Goal: Task Accomplishment & Management: Manage account settings

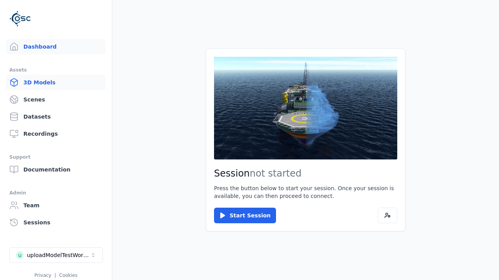
click at [56, 83] on link "3D Models" at bounding box center [55, 83] width 99 height 16
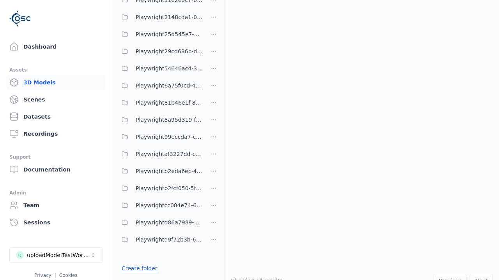
click at [137, 269] on link "Create folder" at bounding box center [140, 269] width 36 height 8
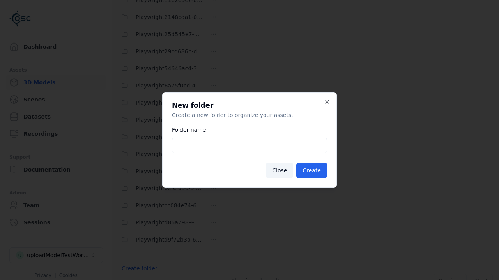
type input "**********"
click at [312, 171] on button "Create" at bounding box center [311, 171] width 31 height 16
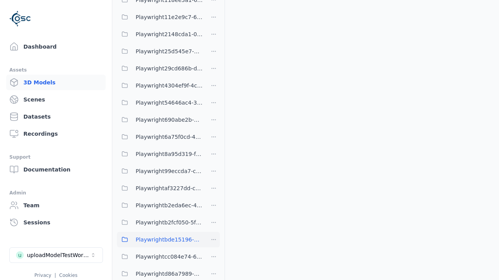
click at [160, 240] on span "Playwrightbde15196-7430-46a9-808b-a0d116b3c4c7" at bounding box center [169, 239] width 67 height 9
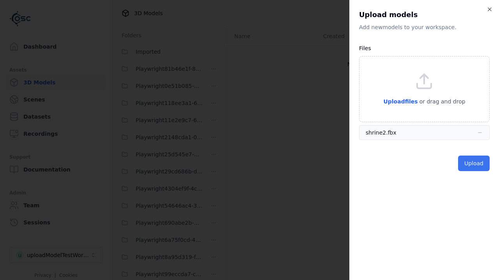
click at [474, 164] on button "Upload" at bounding box center [474, 164] width 32 height 16
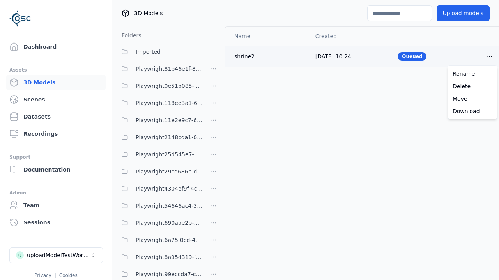
click at [489, 56] on html "Support Dashboard Assets 3D Models Scenes Datasets Recordings Support Documenta…" at bounding box center [249, 140] width 499 height 280
click at [472, 86] on div "Delete" at bounding box center [472, 86] width 46 height 12
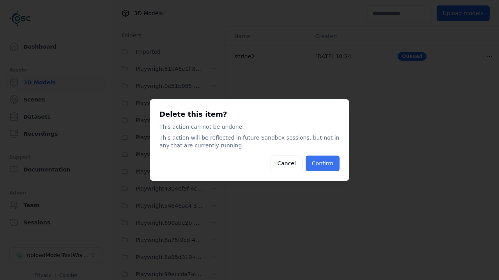
click at [323, 164] on button "Confirm" at bounding box center [322, 164] width 34 height 16
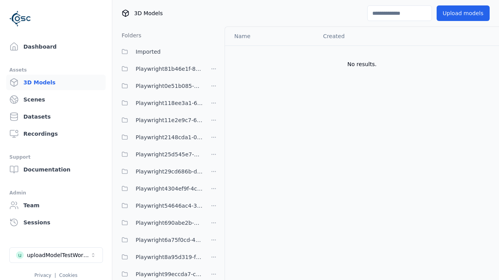
click at [213, 157] on html "Support Dashboard Assets 3D Models Scenes Datasets Recordings Support Documenta…" at bounding box center [249, 140] width 499 height 280
